Goal: Task Accomplishment & Management: Manage account settings

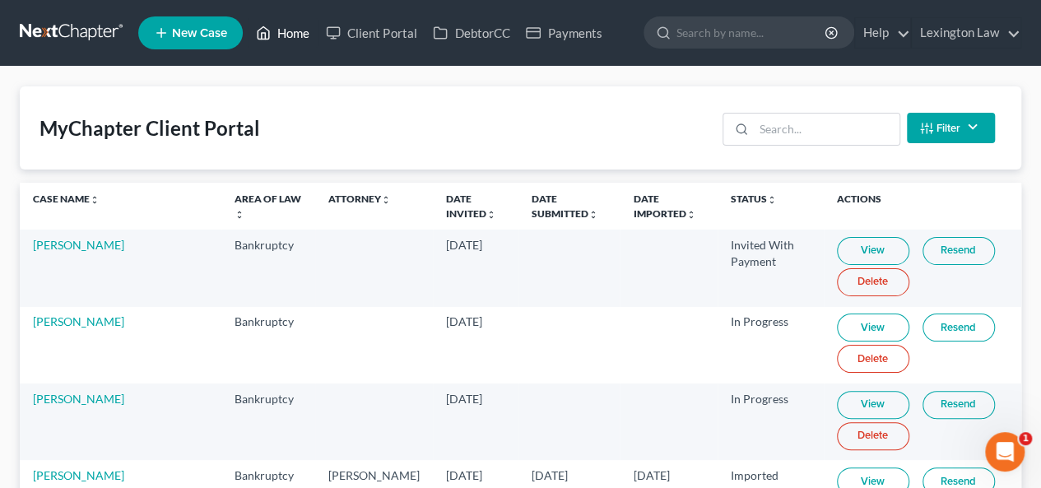
click at [294, 37] on link "Home" at bounding box center [283, 33] width 70 height 30
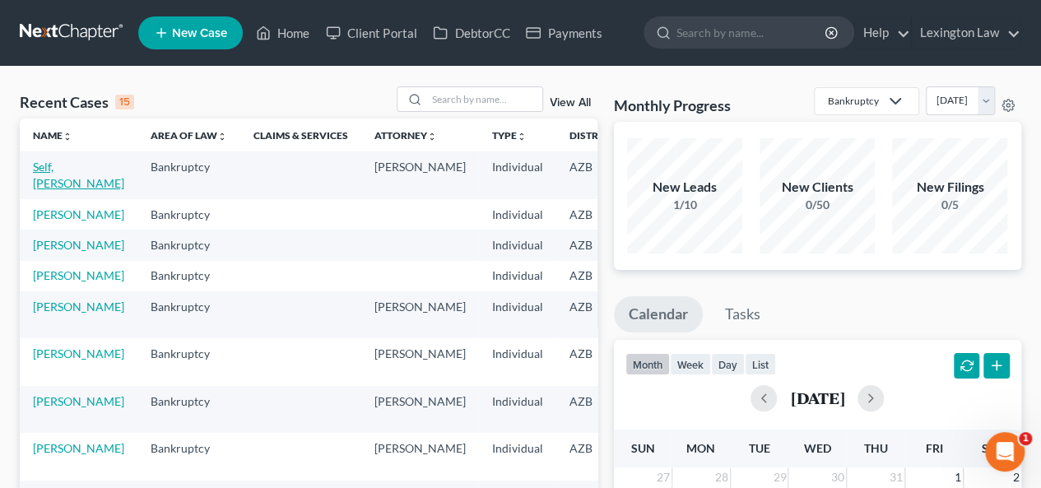
click at [58, 168] on link "Self, [PERSON_NAME]" at bounding box center [78, 175] width 91 height 30
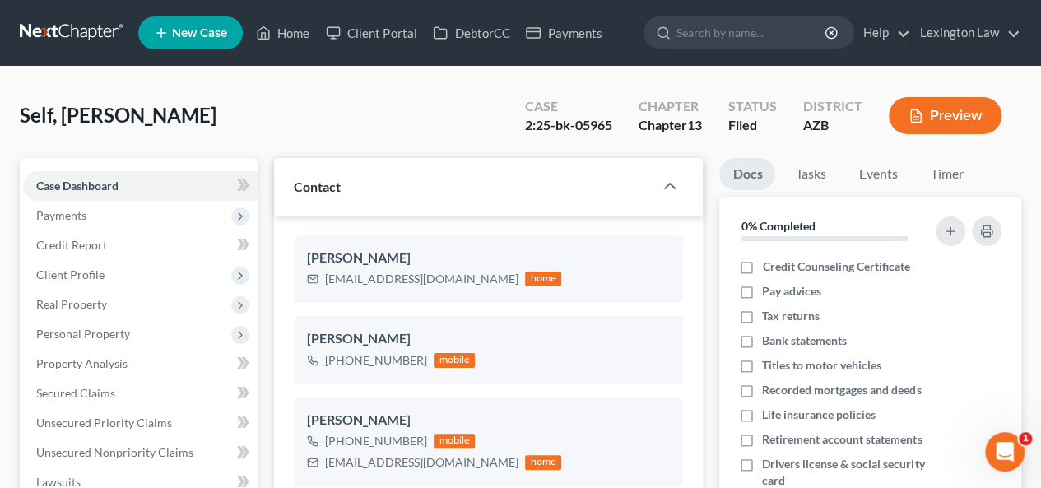
scroll to position [953, 0]
click at [132, 274] on span "Client Profile" at bounding box center [140, 275] width 234 height 30
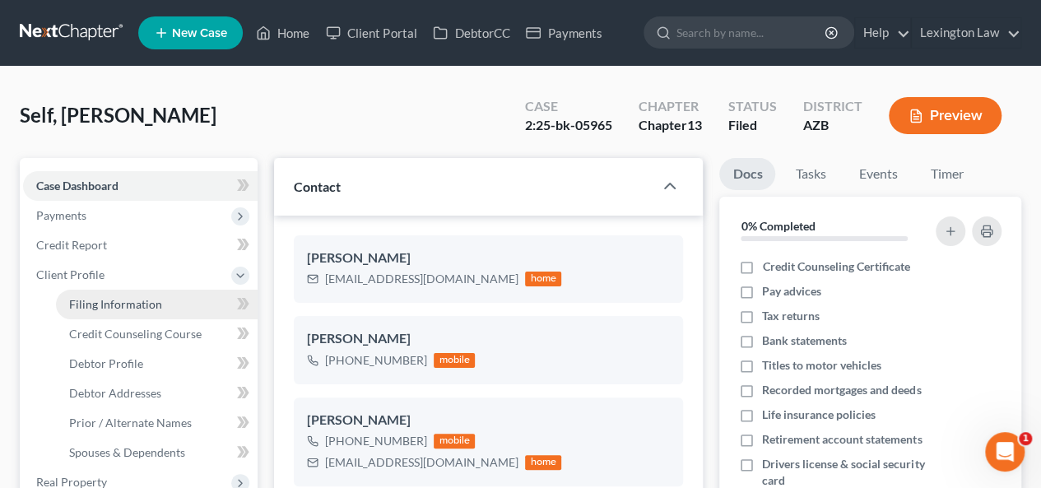
click at [137, 299] on span "Filing Information" at bounding box center [115, 304] width 93 height 14
select select "1"
select select "0"
select select "3"
select select "26"
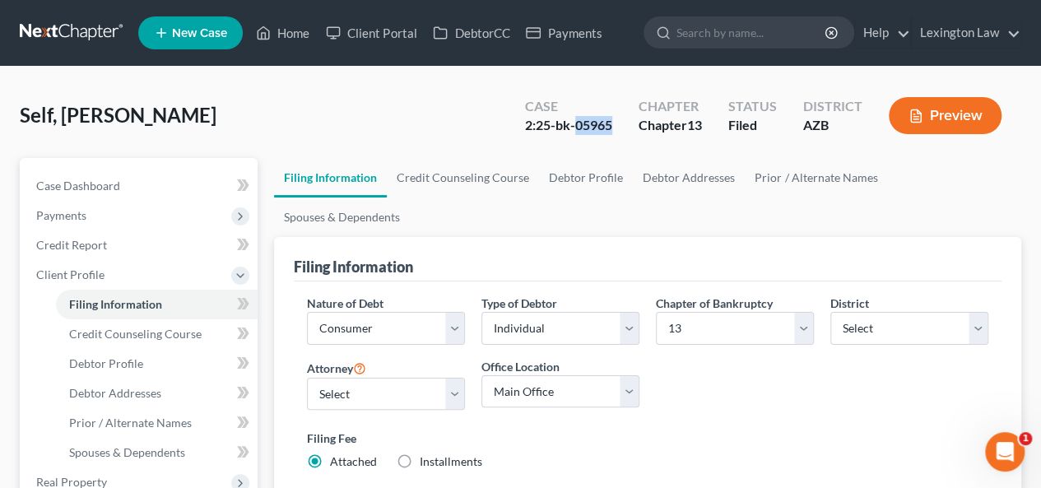
drag, startPoint x: 609, startPoint y: 129, endPoint x: 576, endPoint y: 127, distance: 33.0
click at [576, 127] on div "2:25-bk-05965" at bounding box center [568, 125] width 87 height 19
copy div "05965"
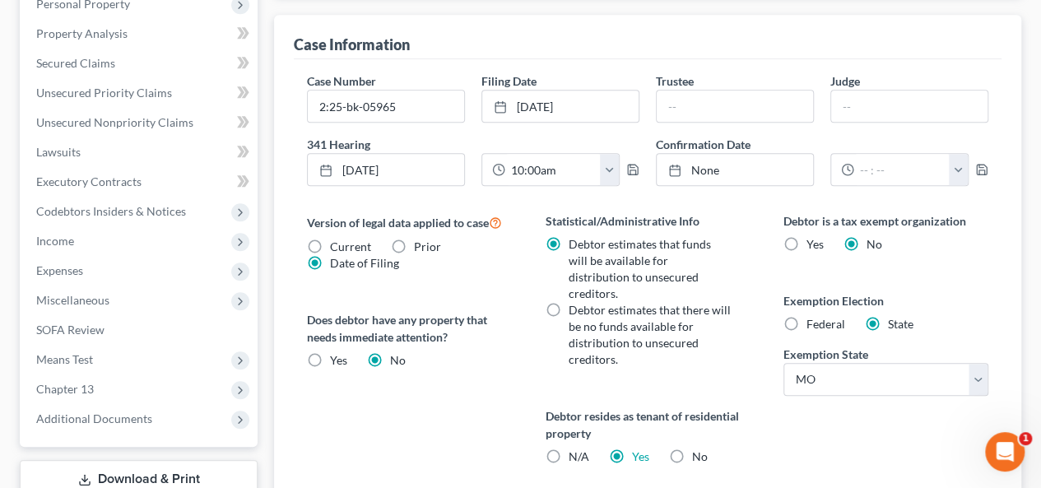
scroll to position [551, 0]
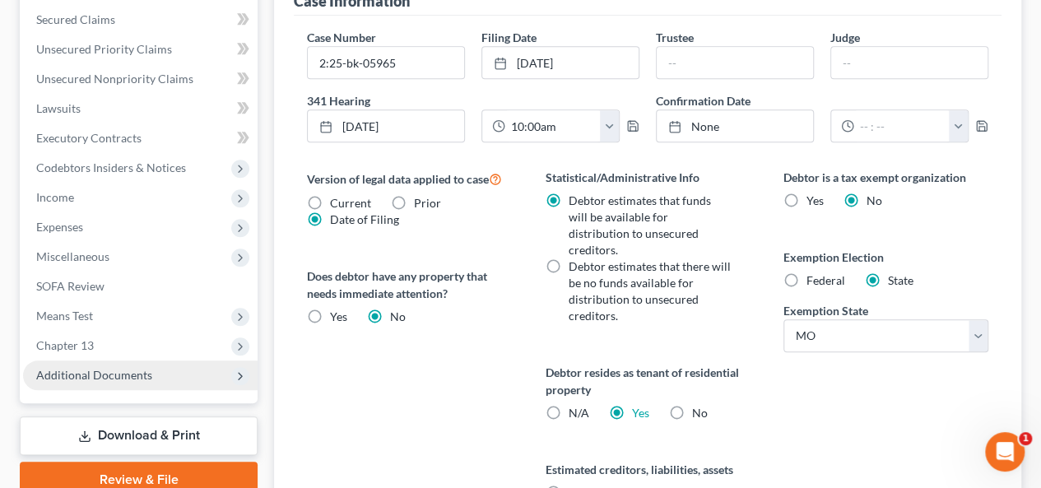
click at [68, 374] on span "Additional Documents" at bounding box center [94, 375] width 116 height 14
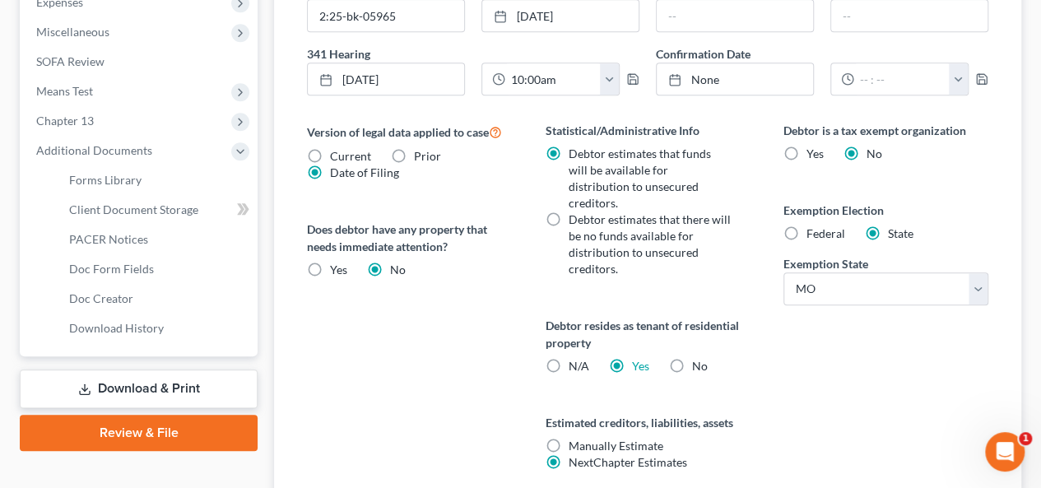
scroll to position [614, 0]
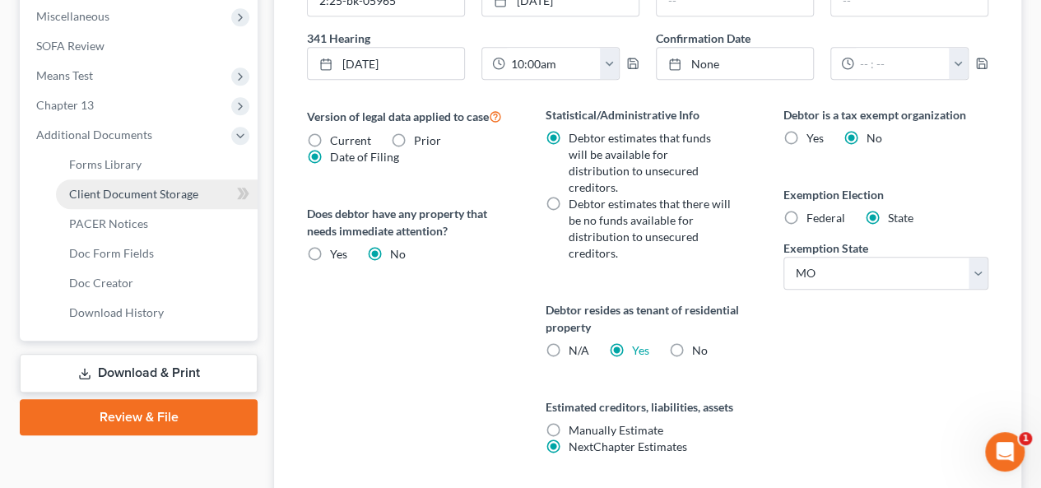
click at [118, 194] on span "Client Document Storage" at bounding box center [133, 194] width 129 height 14
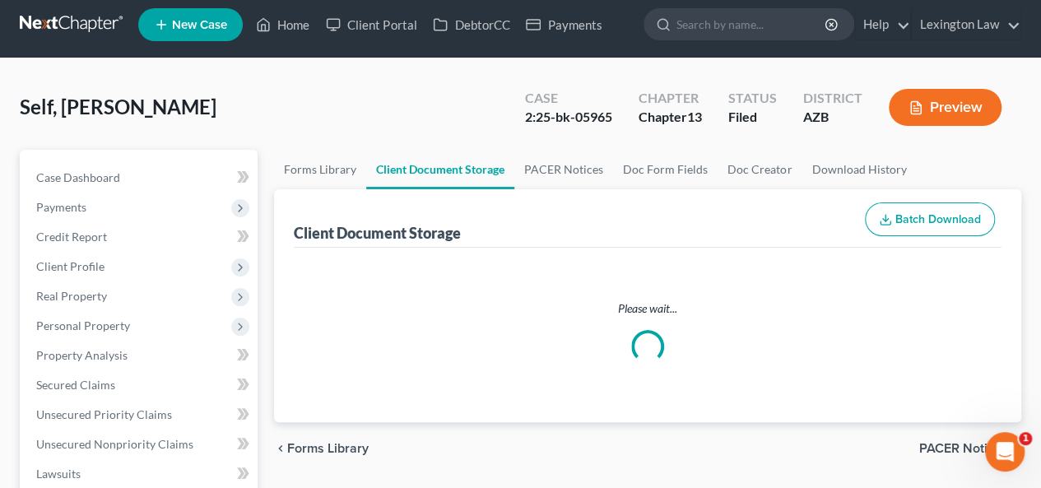
scroll to position [1, 0]
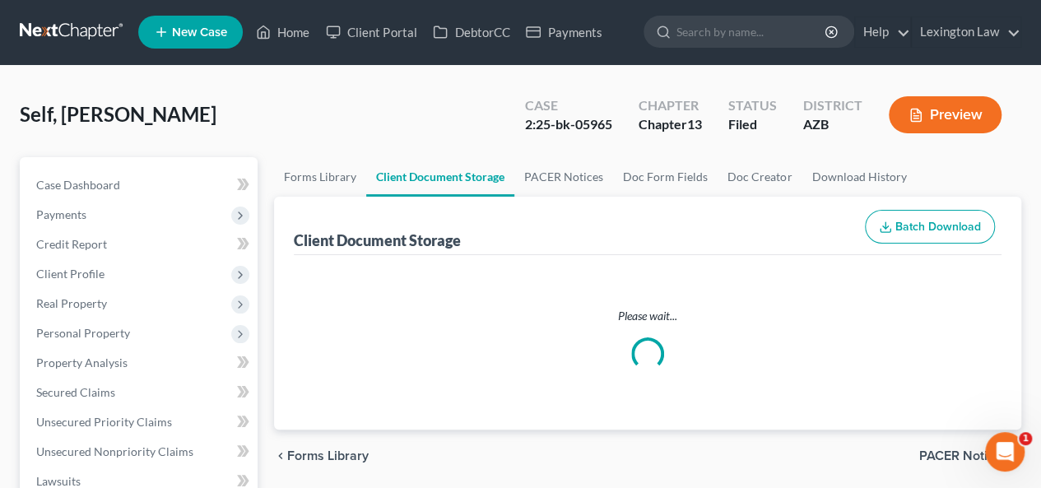
select select "14"
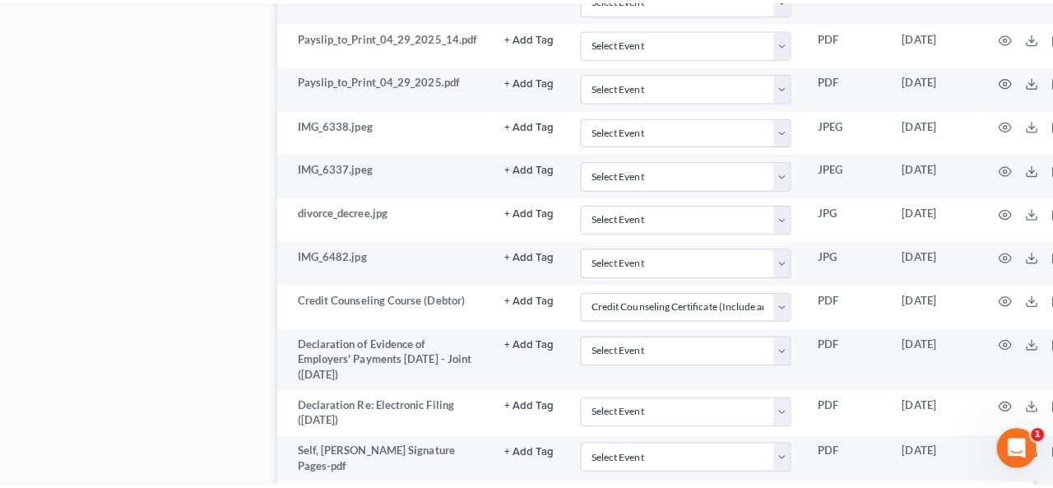
scroll to position [1430, 0]
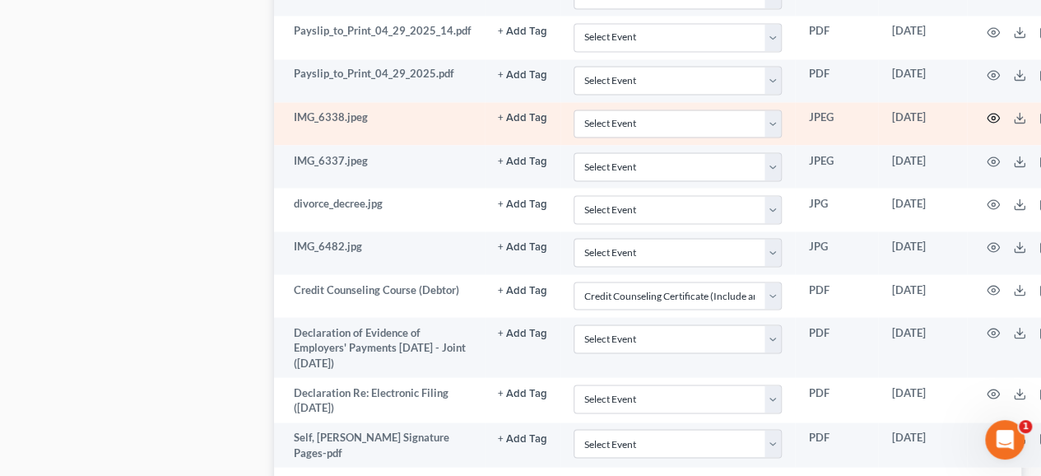
click at [993, 116] on circle "button" at bounding box center [992, 117] width 3 height 3
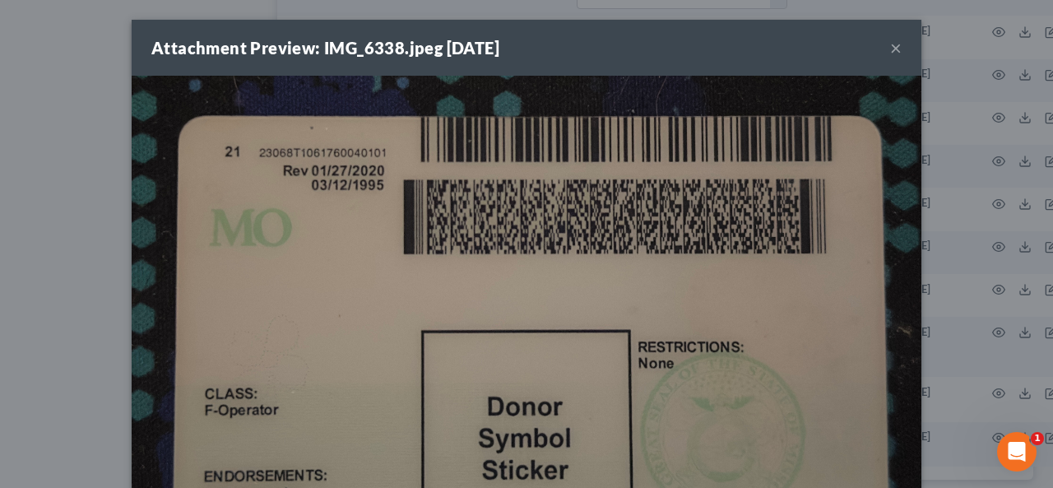
click at [890, 47] on button "×" at bounding box center [896, 48] width 12 height 20
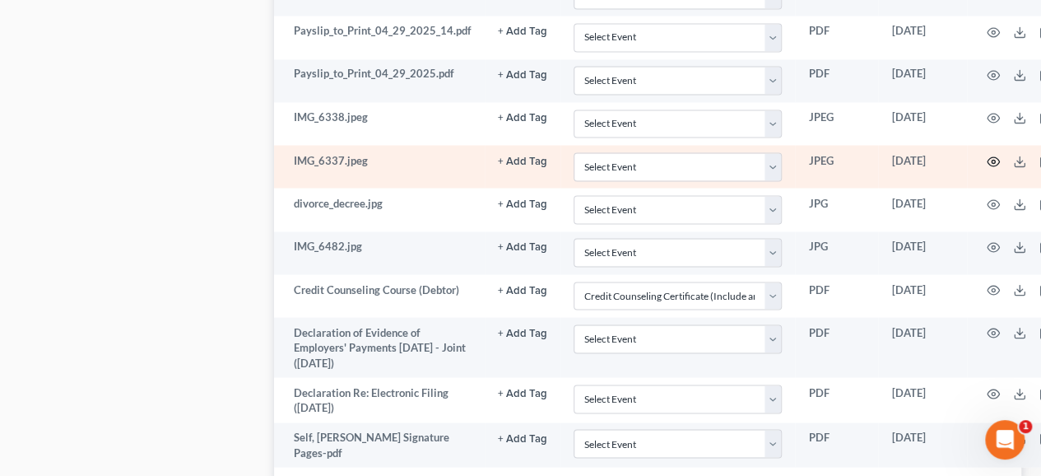
click at [990, 156] on icon "button" at bounding box center [993, 160] width 12 height 9
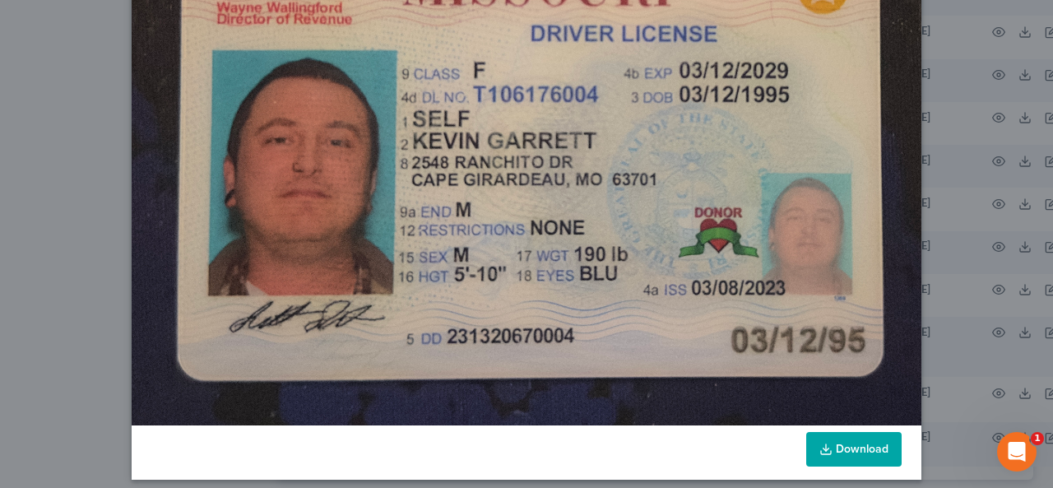
scroll to position [179, 0]
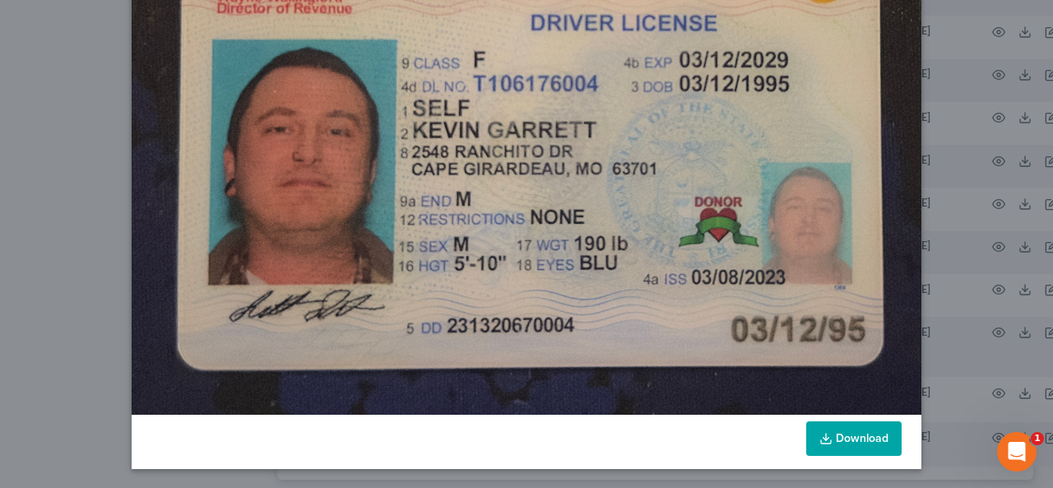
click at [825, 434] on icon at bounding box center [825, 438] width 13 height 13
click at [961, 262] on div "Attachment Preview: IMG_6337.jpeg [DATE] × Download" at bounding box center [526, 244] width 1053 height 488
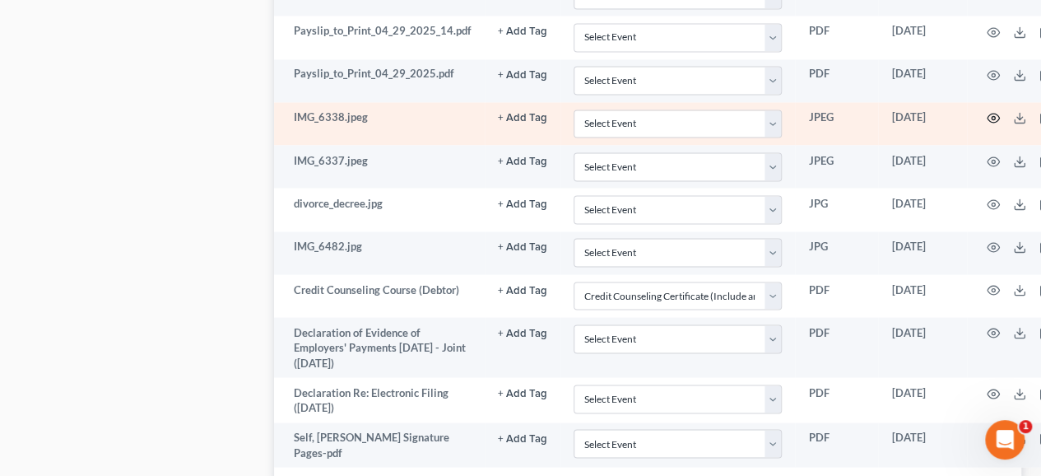
click at [991, 111] on icon "button" at bounding box center [992, 117] width 13 height 13
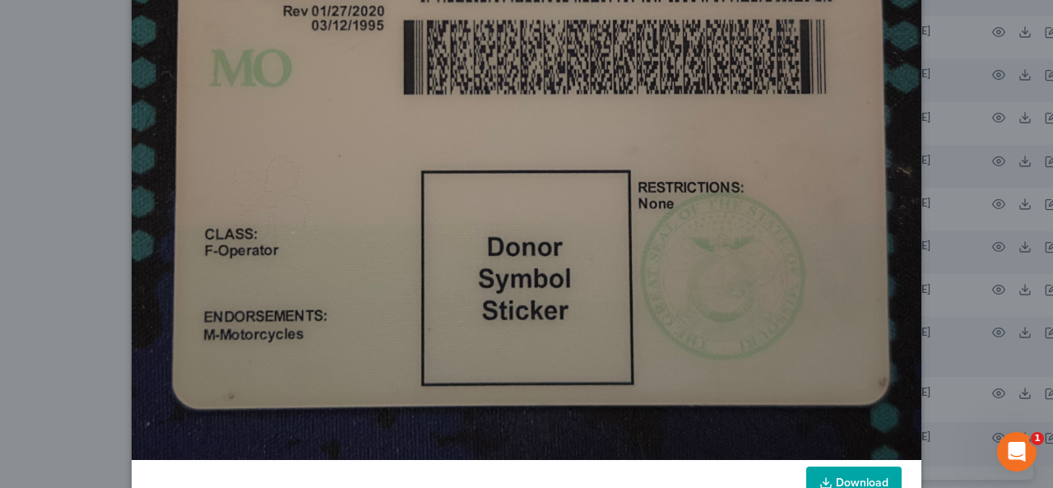
scroll to position [204, 0]
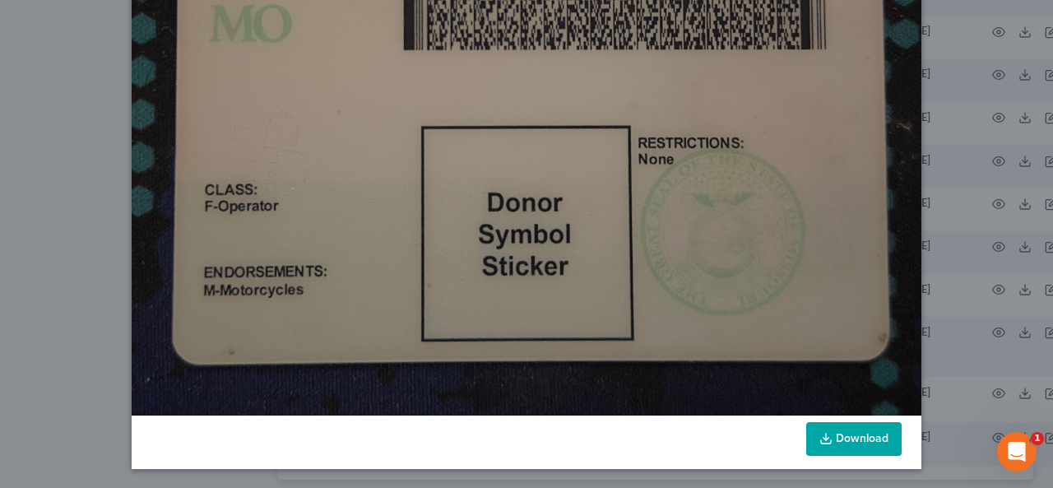
click at [819, 443] on icon at bounding box center [825, 438] width 13 height 13
click at [972, 174] on div "Attachment Preview: IMG_6338.jpeg [DATE] × Download" at bounding box center [526, 244] width 1053 height 488
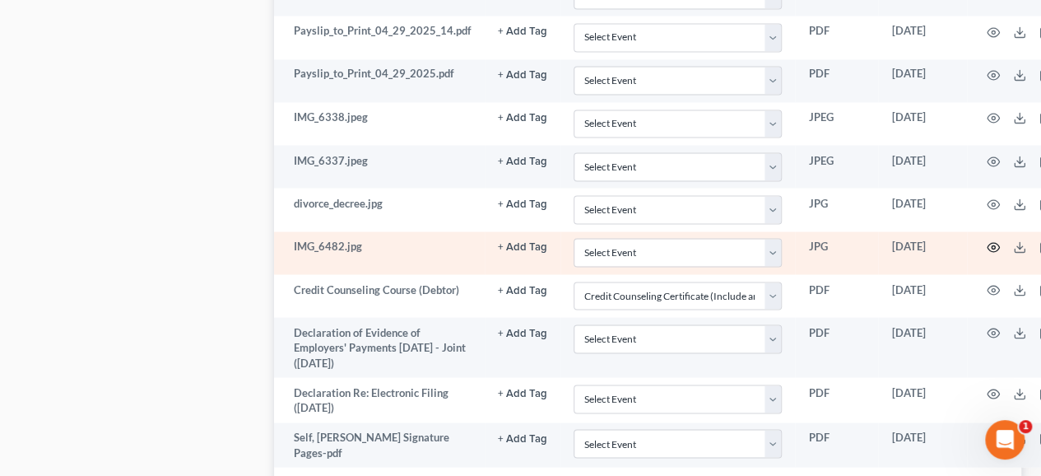
click at [992, 240] on icon "button" at bounding box center [992, 246] width 13 height 13
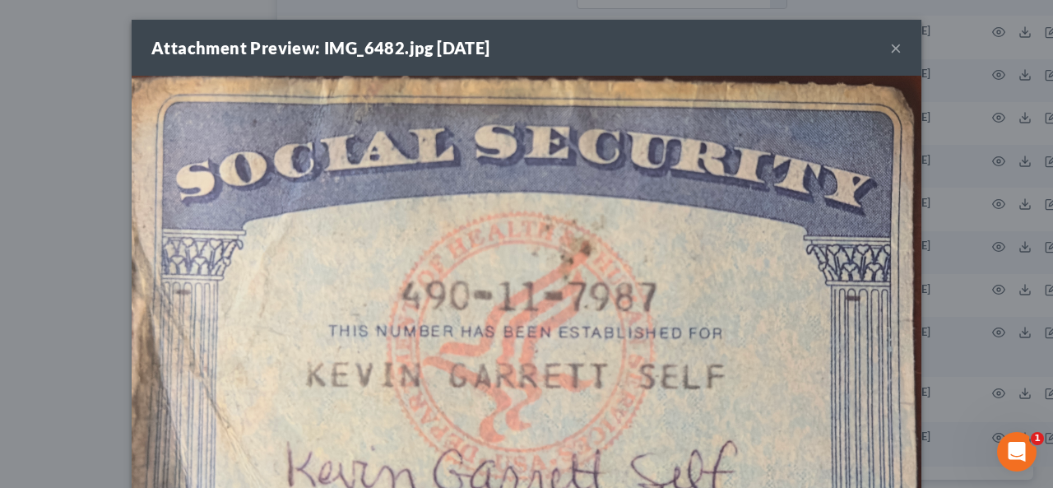
drag, startPoint x: 854, startPoint y: 203, endPoint x: 560, endPoint y: 215, distance: 293.9
